Goal: Task Accomplishment & Management: Complete application form

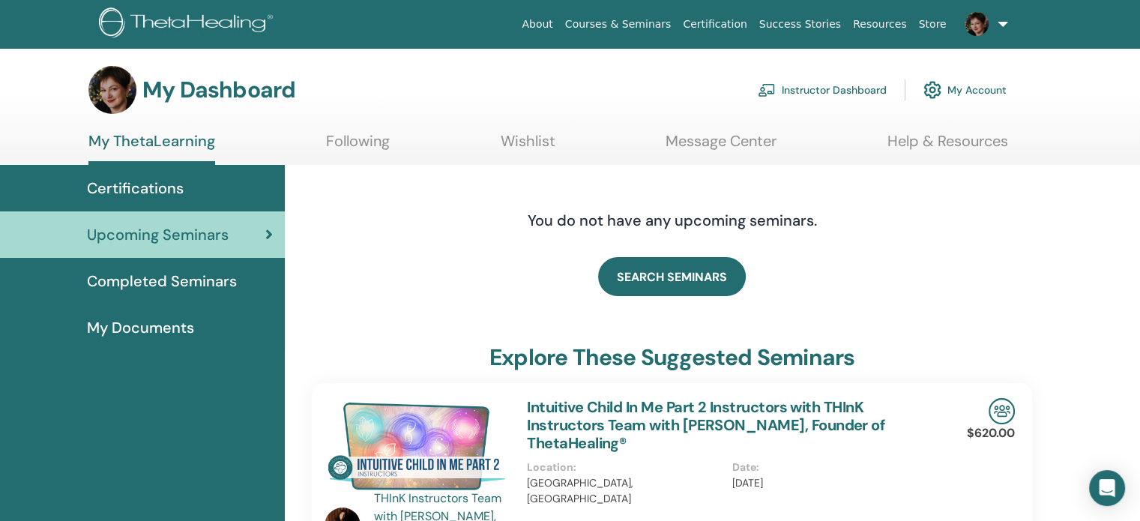
click at [818, 95] on link "Instructor Dashboard" at bounding box center [822, 89] width 129 height 33
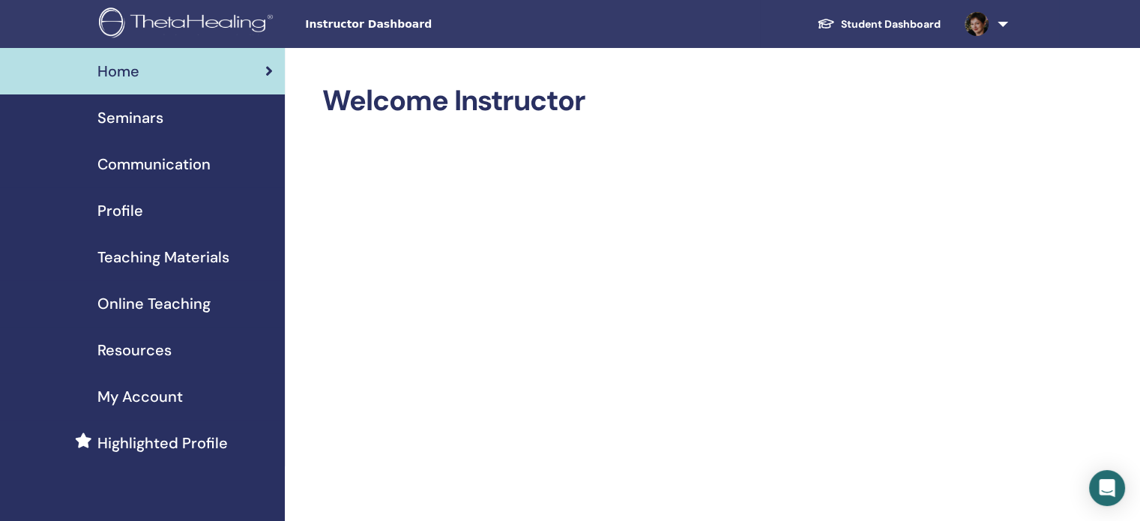
click at [132, 121] on span "Seminars" at bounding box center [130, 117] width 66 height 22
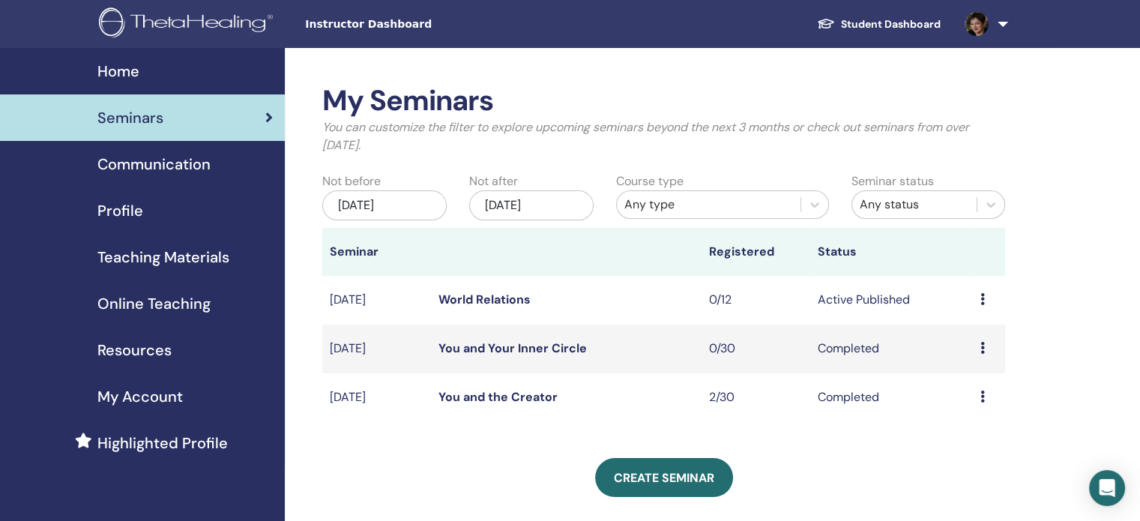
click at [506, 300] on link "World Relations" at bounding box center [484, 299] width 92 height 16
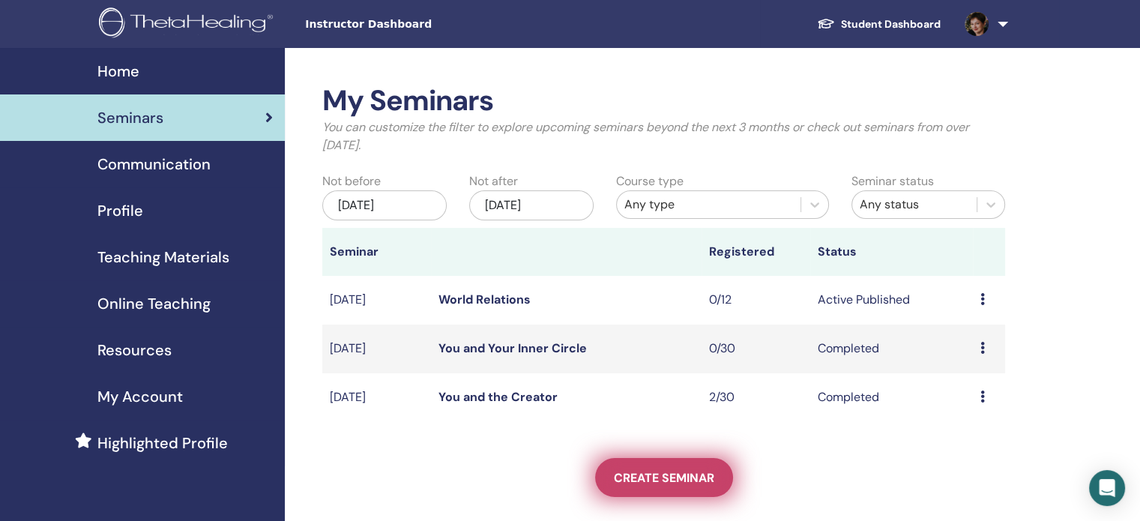
click at [685, 461] on link "Create seminar" at bounding box center [664, 477] width 138 height 39
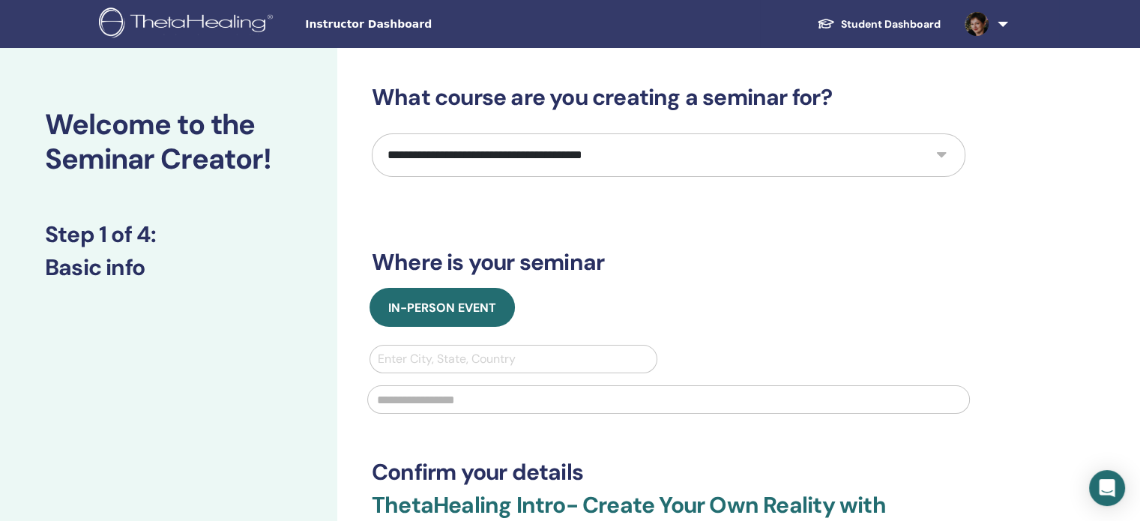
click at [477, 139] on select "**********" at bounding box center [668, 154] width 593 height 43
select select "**"
click at [372, 133] on select "**********" at bounding box center [668, 154] width 593 height 43
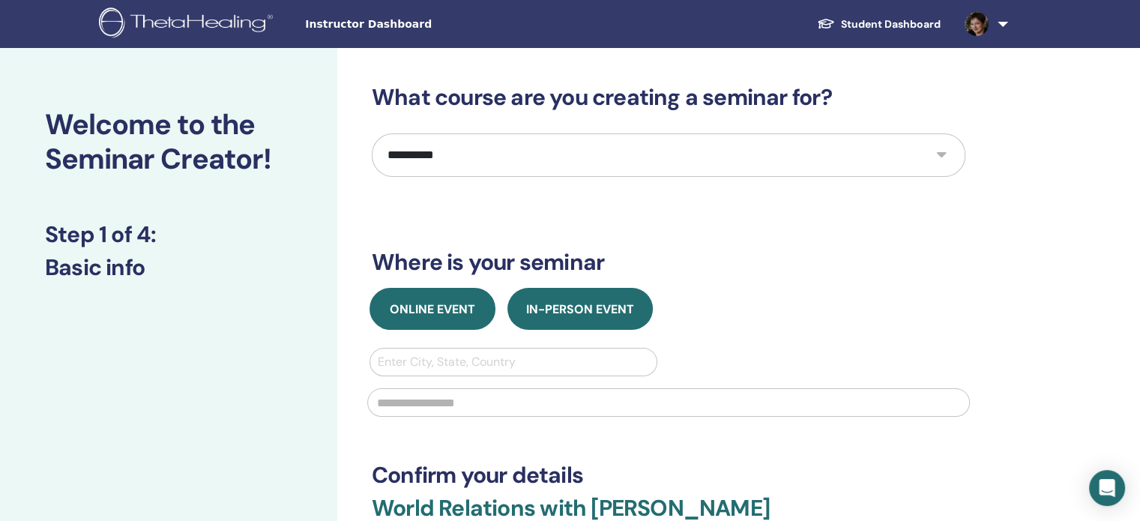
click at [450, 314] on span "Online Event" at bounding box center [432, 309] width 85 height 16
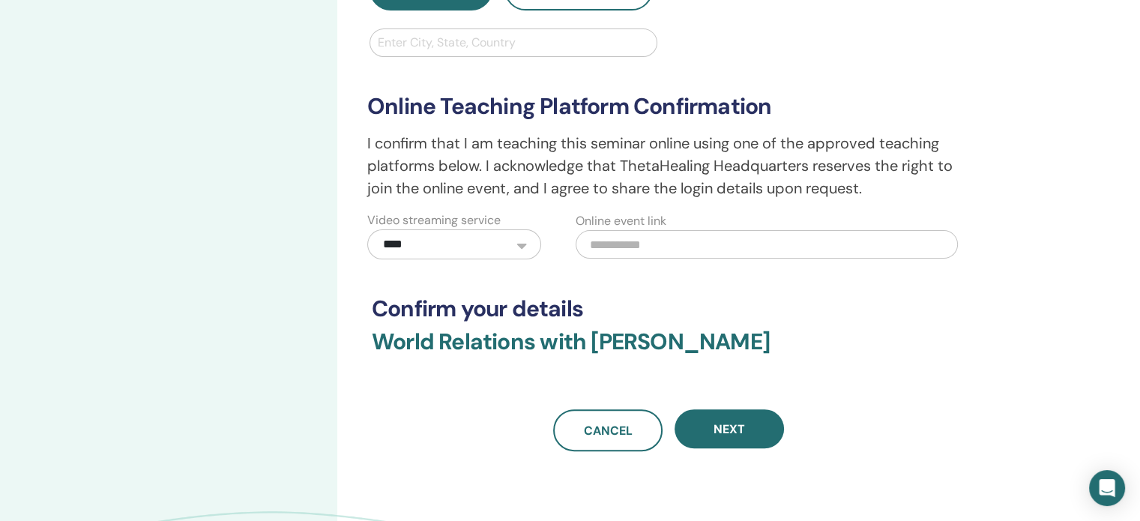
scroll to position [375, 0]
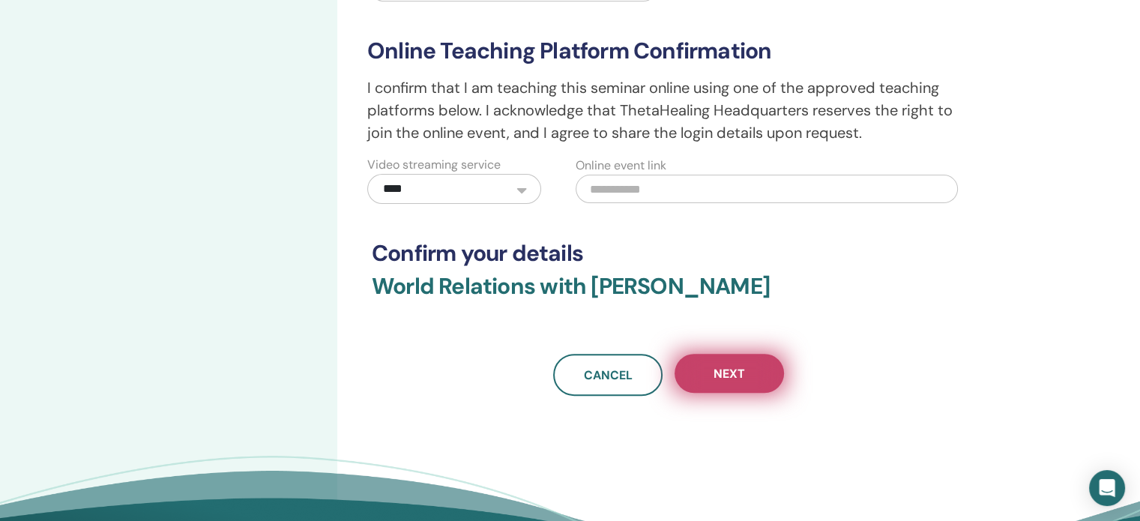
click at [707, 375] on button "Next" at bounding box center [728, 373] width 109 height 39
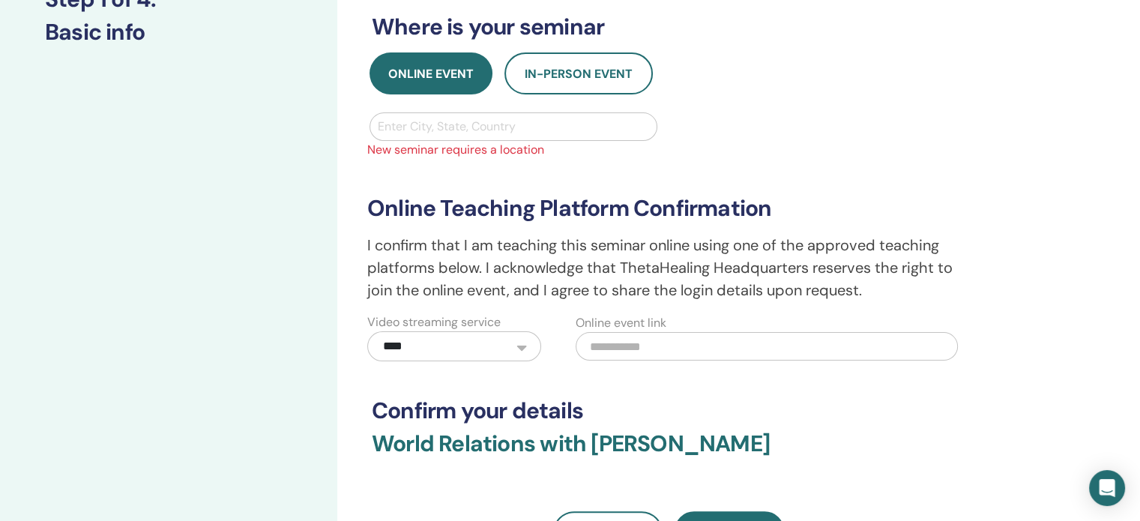
scroll to position [150, 0]
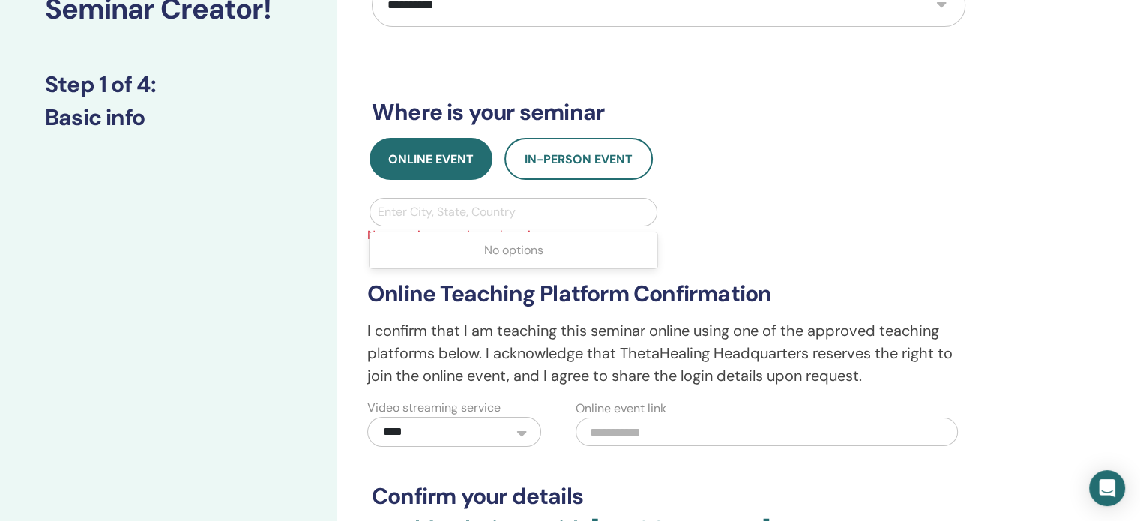
click at [484, 208] on div at bounding box center [513, 212] width 271 height 21
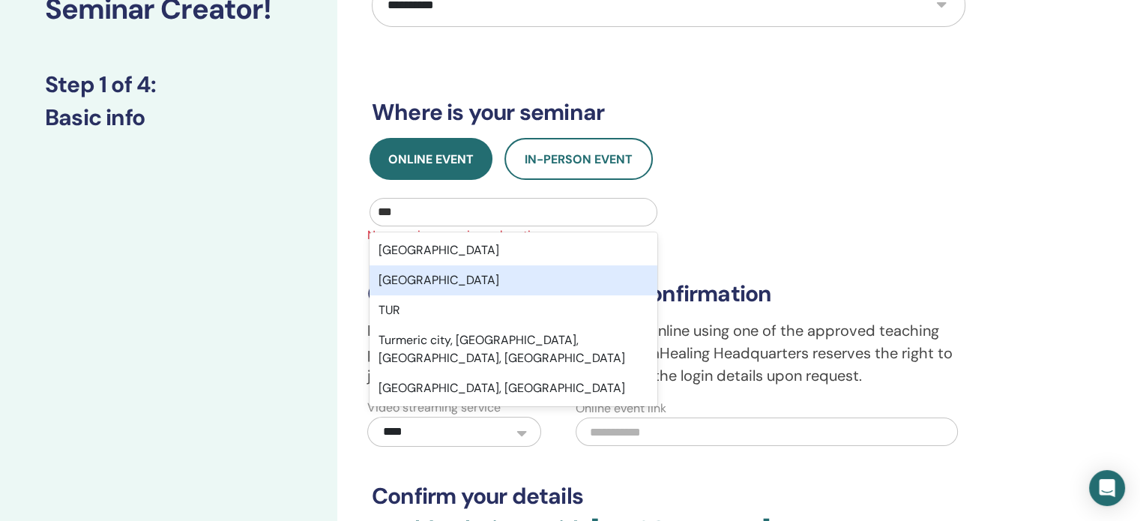
type input "****"
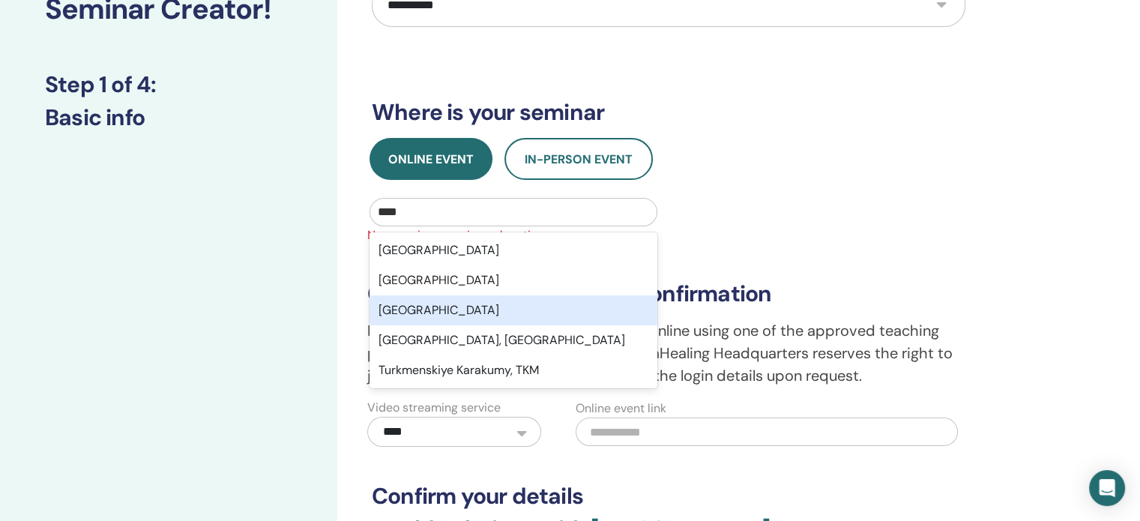
click at [421, 309] on div "Turkey" at bounding box center [513, 310] width 288 height 30
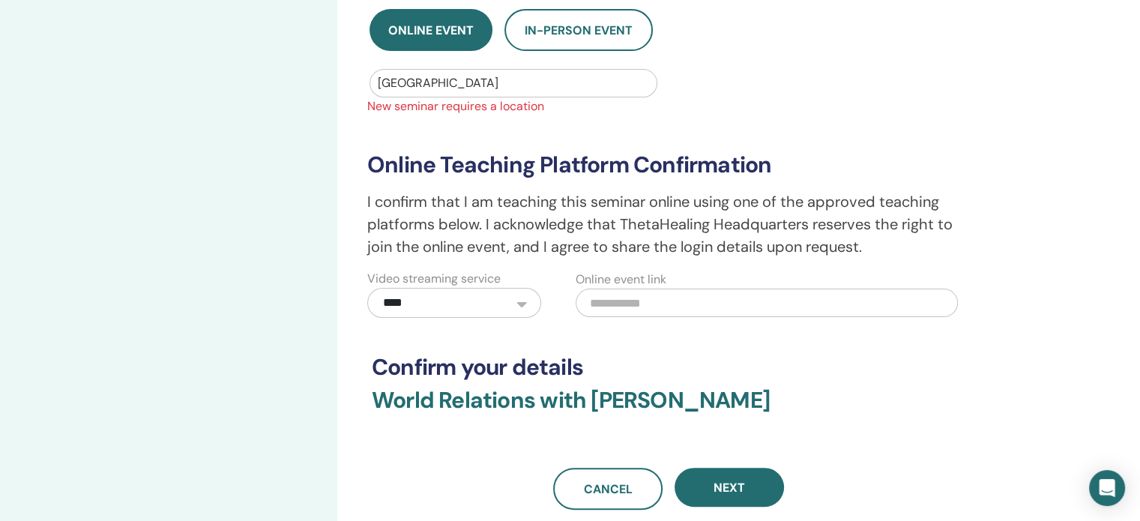
scroll to position [300, 0]
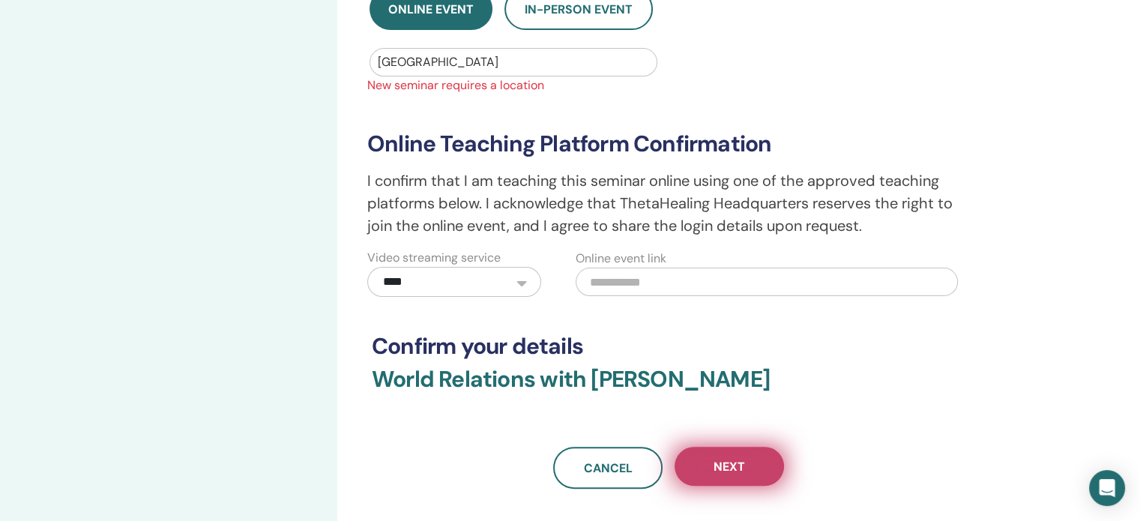
click at [736, 473] on span "Next" at bounding box center [728, 467] width 31 height 16
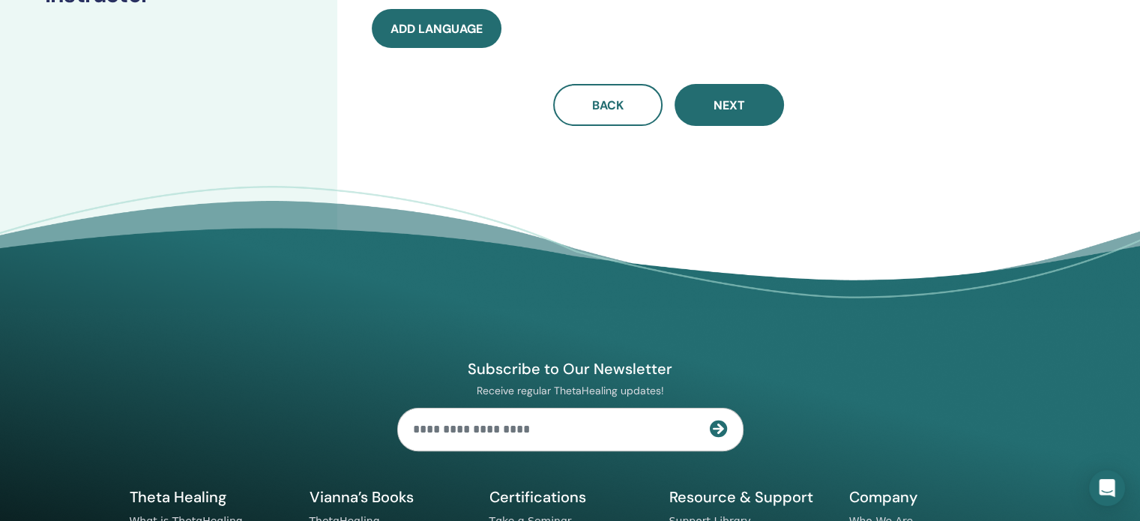
scroll to position [0, 0]
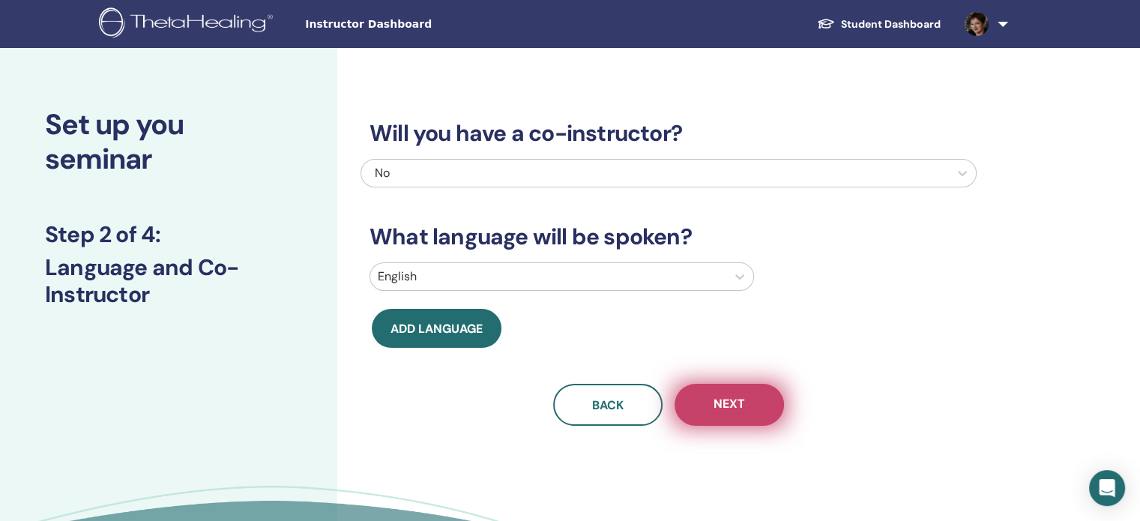
click at [732, 410] on span "Next" at bounding box center [728, 405] width 31 height 19
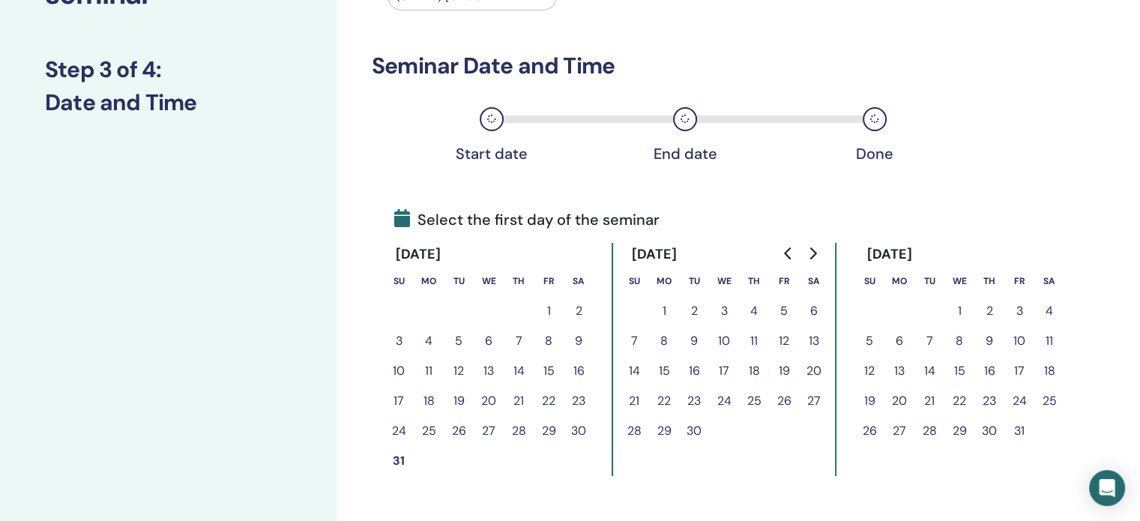
scroll to position [225, 0]
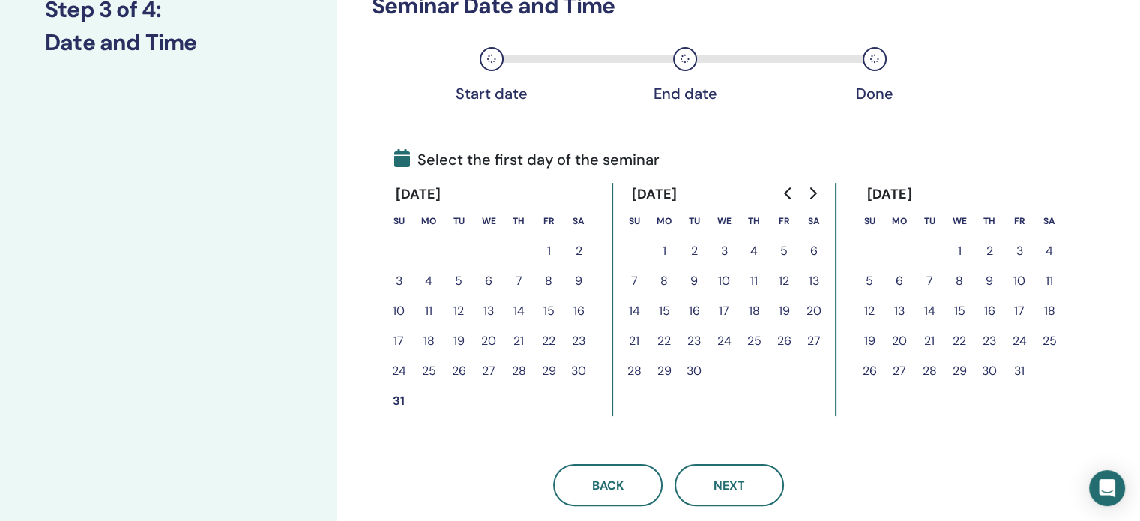
click at [785, 256] on button "5" at bounding box center [784, 251] width 30 height 30
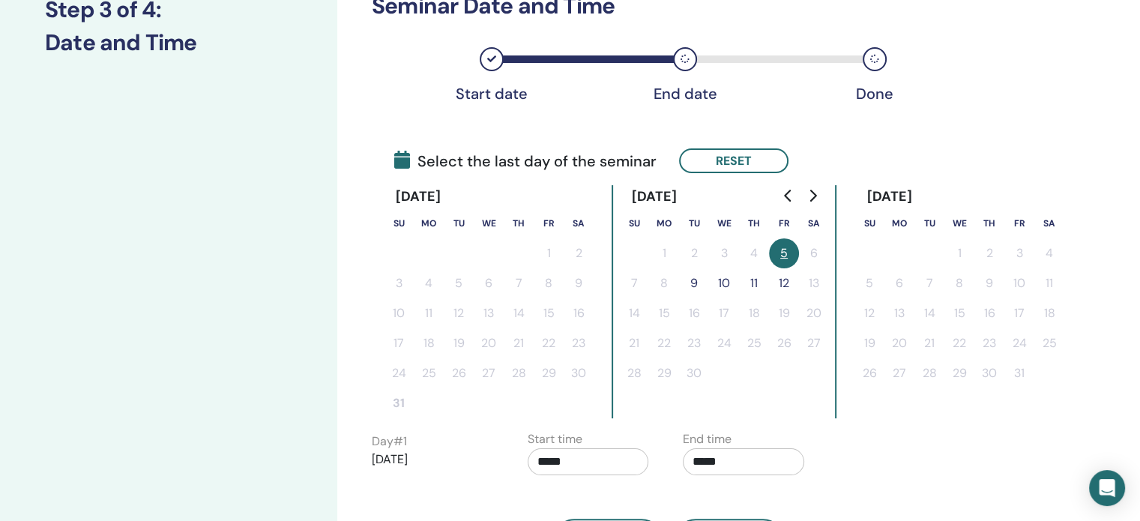
click at [689, 283] on button "9" at bounding box center [694, 283] width 30 height 30
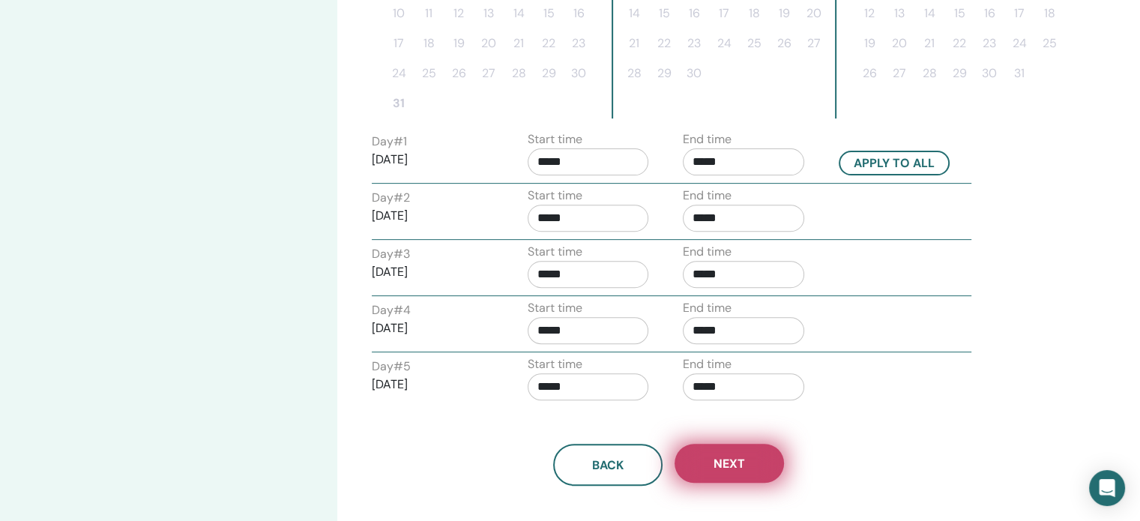
click at [722, 457] on span "Next" at bounding box center [728, 464] width 31 height 16
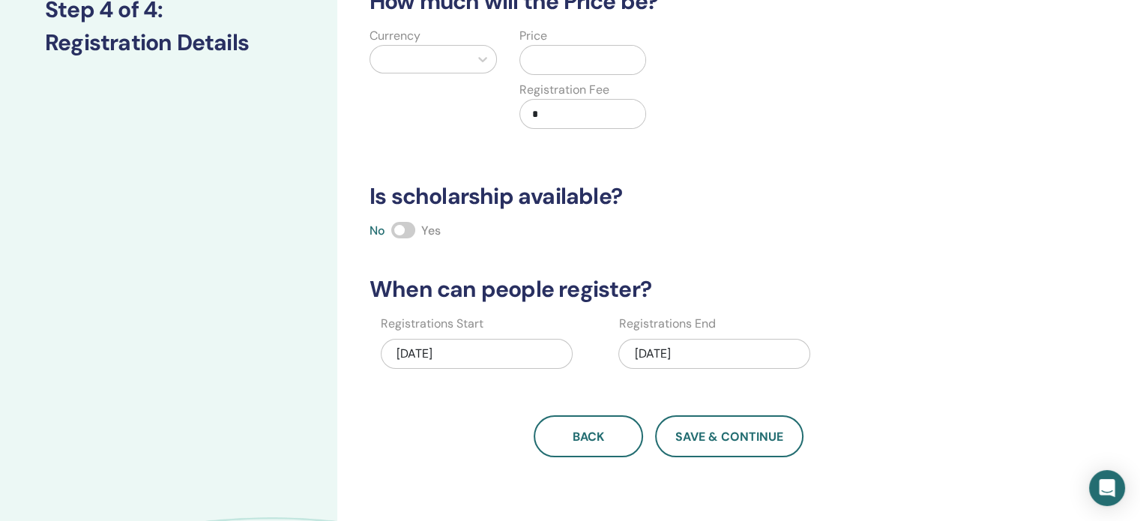
scroll to position [0, 0]
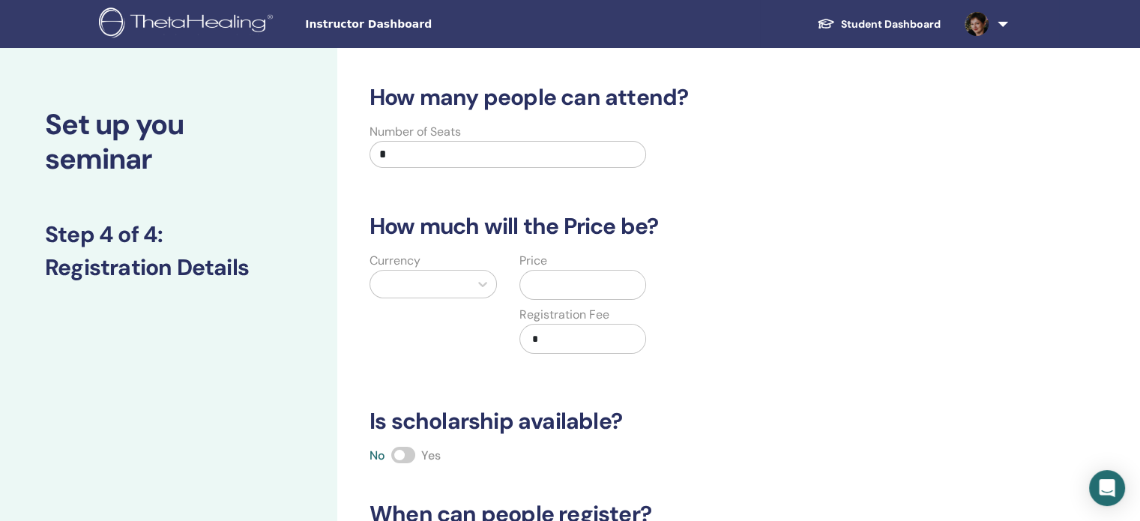
click at [406, 287] on div at bounding box center [420, 284] width 84 height 21
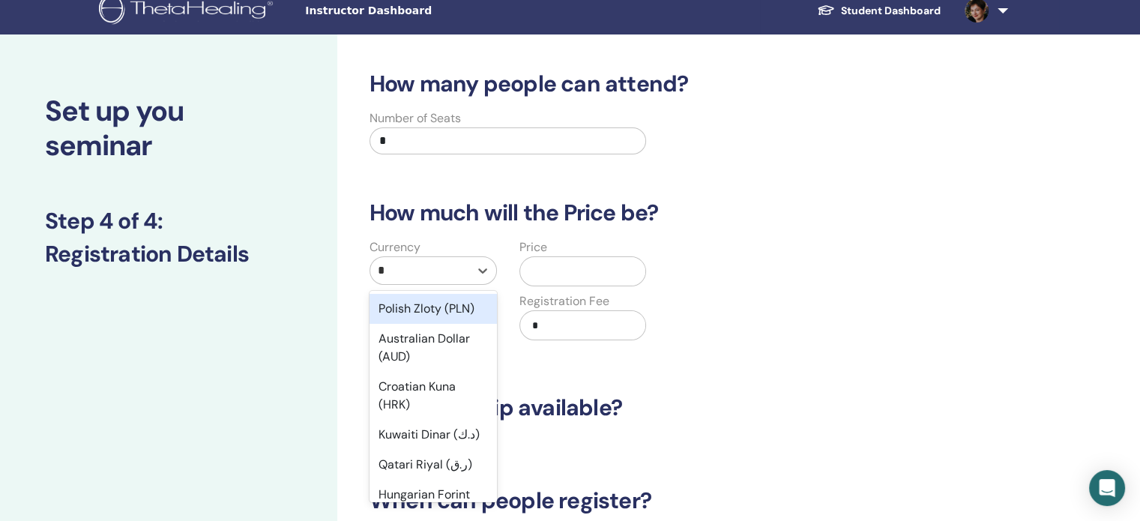
type input "**"
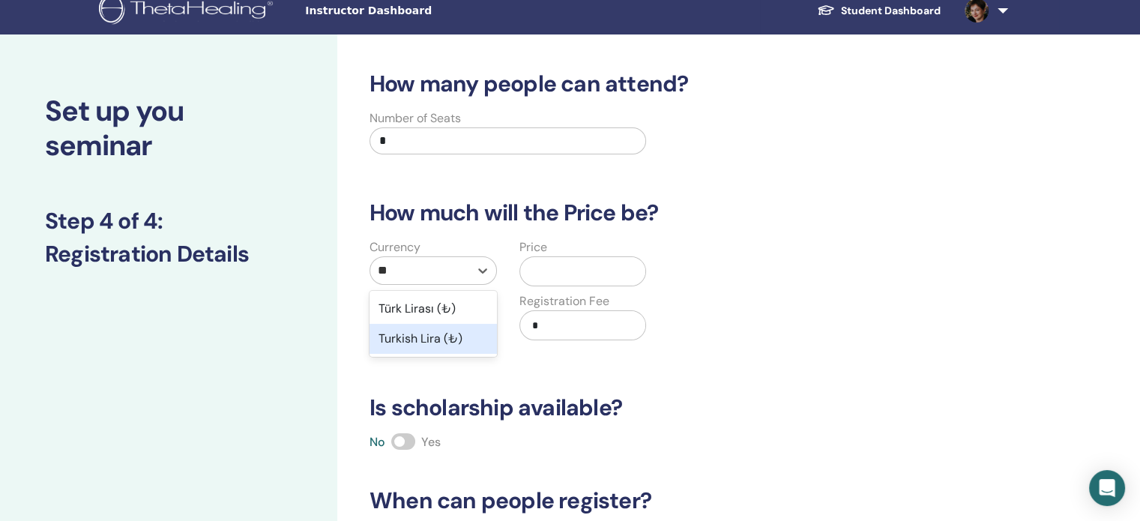
click at [411, 344] on div "Turkish Lira (₺)" at bounding box center [432, 339] width 127 height 30
